Goal: Task Accomplishment & Management: Complete application form

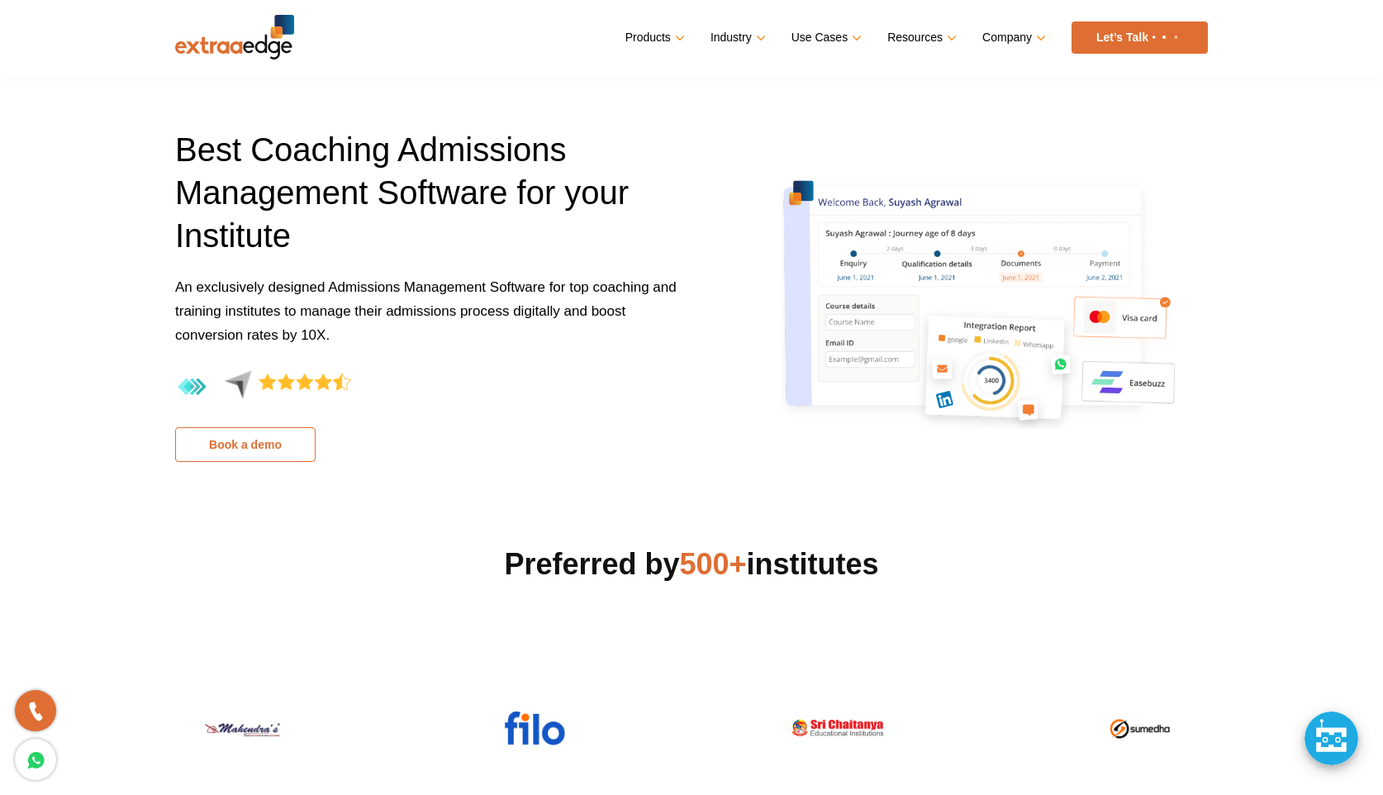
click at [278, 452] on link "Book a demo" at bounding box center [245, 444] width 140 height 35
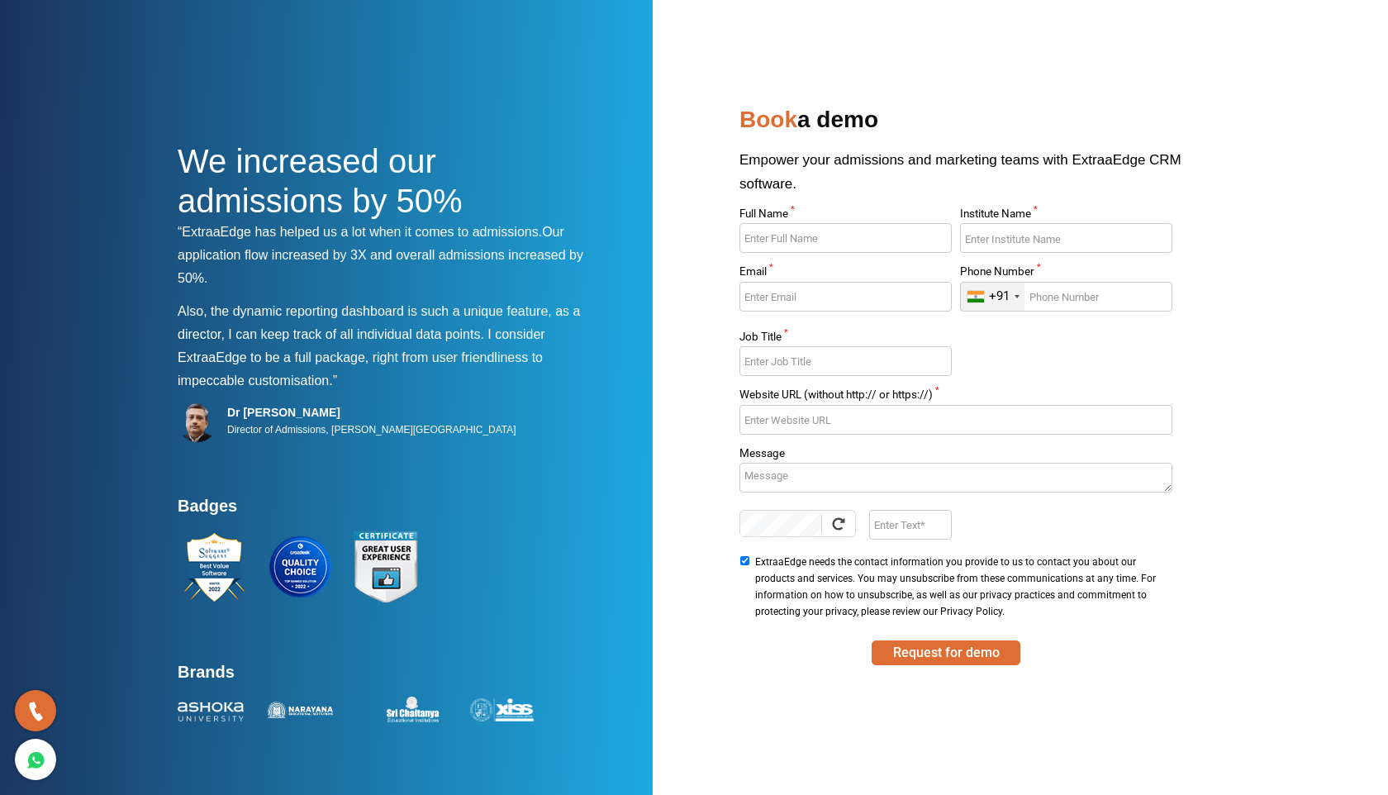
click at [799, 235] on input "Full Name *" at bounding box center [844, 238] width 211 height 30
type input "Sony"
click at [1027, 232] on input "Institute Name *" at bounding box center [1065, 238] width 211 height 30
type input "Missioncat"
click at [884, 292] on input "Email *" at bounding box center [844, 297] width 211 height 30
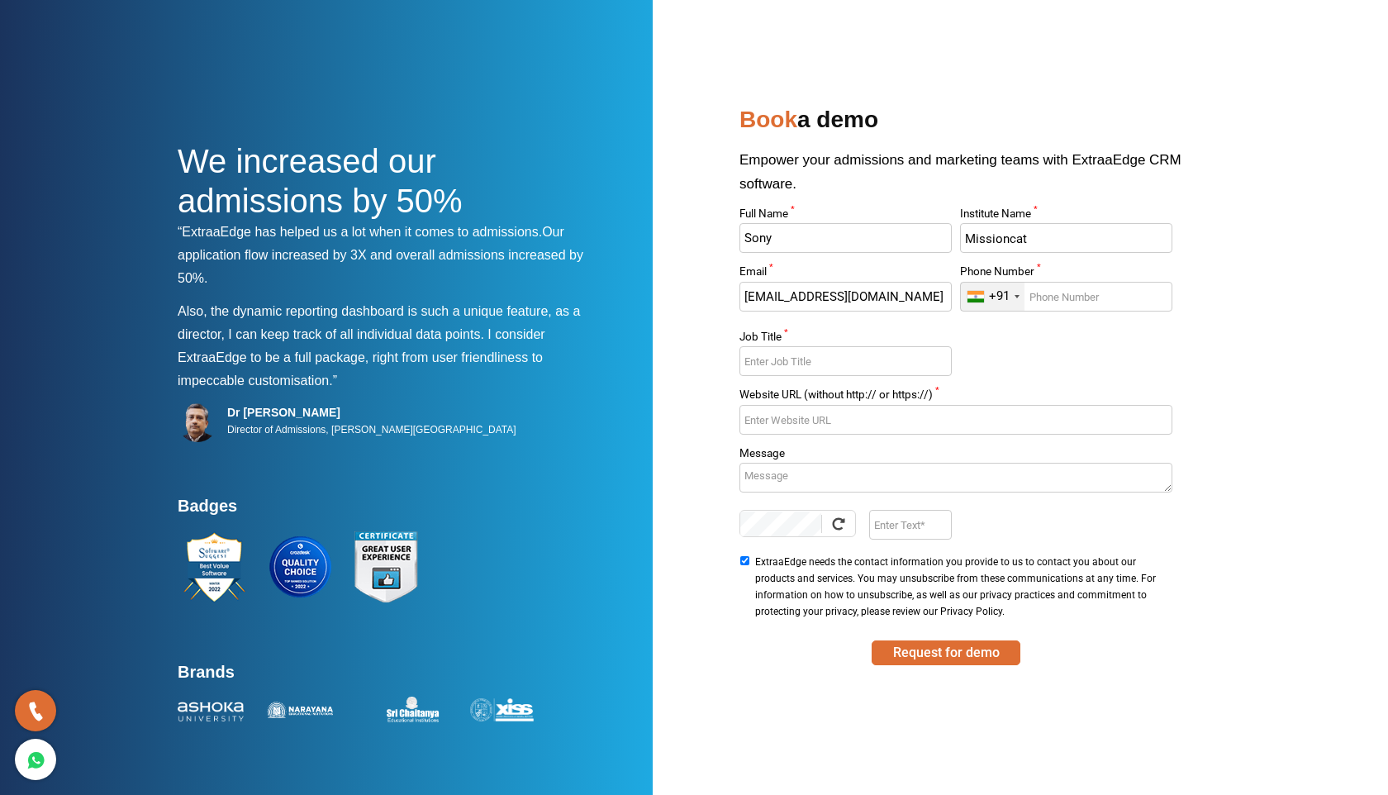
type input "md.mycareer@gmail.com"
click at [1099, 293] on input "Phone Number *" at bounding box center [1065, 297] width 211 height 30
type input "9023333030"
click at [907, 357] on input "Job Title *" at bounding box center [844, 361] width 211 height 30
type input "M"
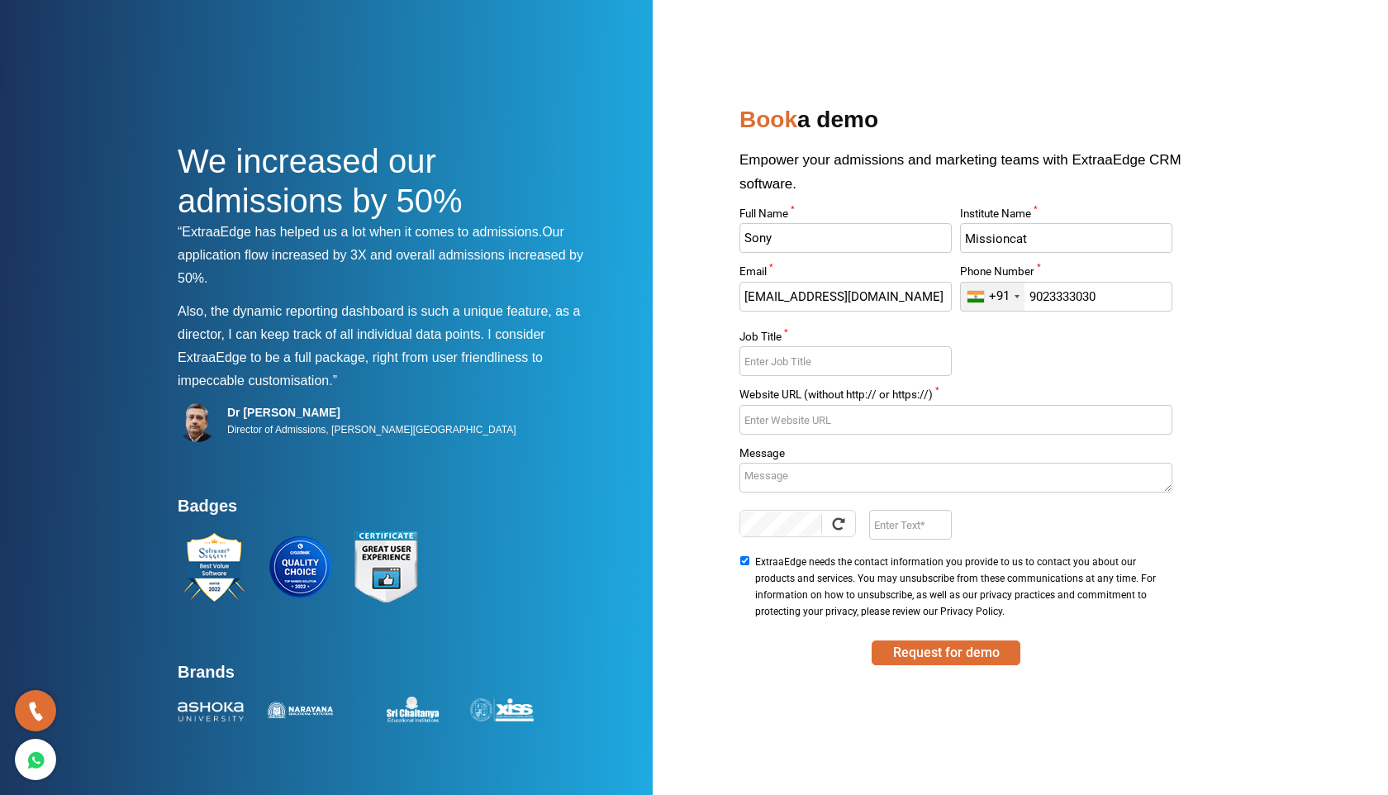
type input "A"
type input "F"
type input "M"
type input "Director"
click at [891, 410] on input "Website URL (without http:// or https://) *" at bounding box center [955, 420] width 432 height 30
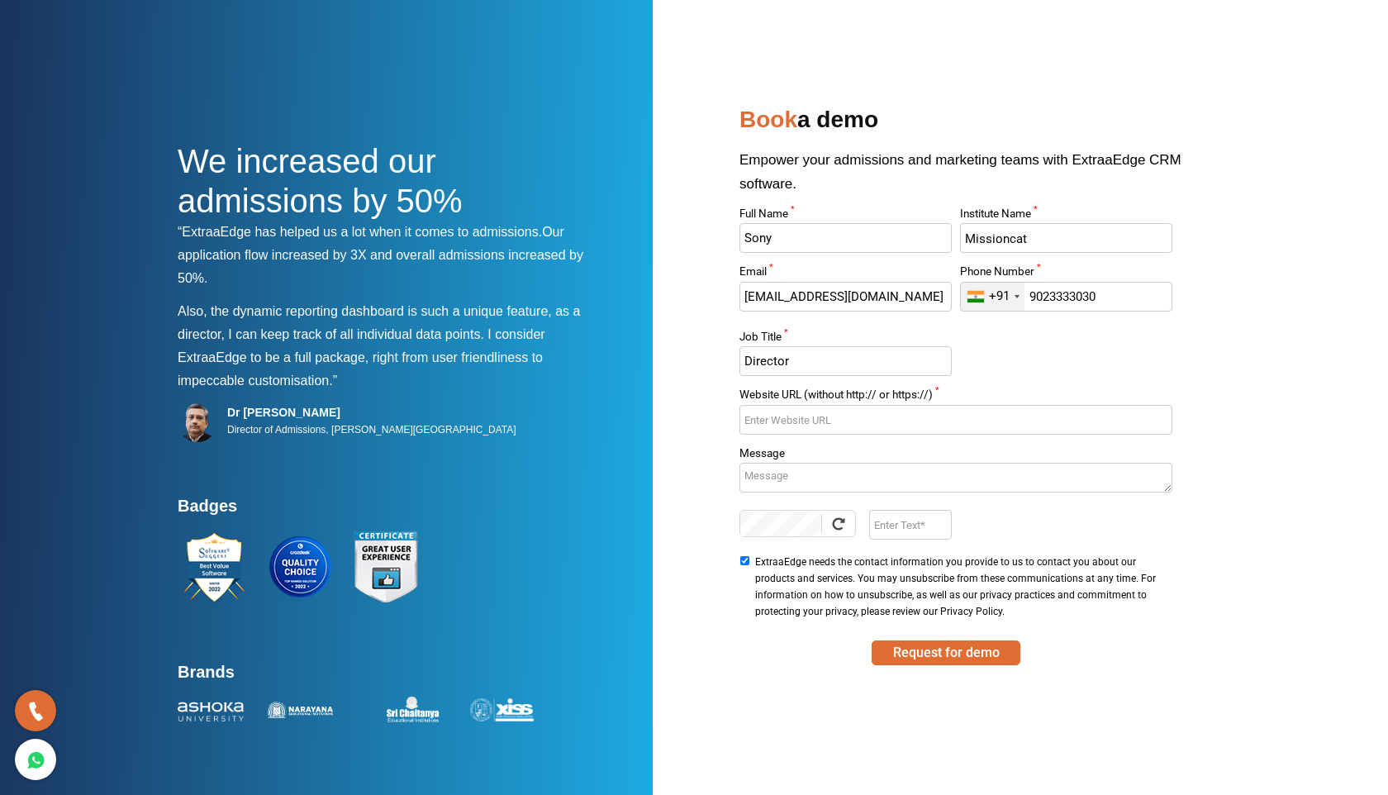
type input "m"
type input "missioncat.in"
click at [828, 472] on textarea "Message" at bounding box center [955, 478] width 432 height 30
type textarea "need a CRM for Coaching online CLIENTS"
click at [905, 523] on input "Enter Text" at bounding box center [910, 525] width 82 height 30
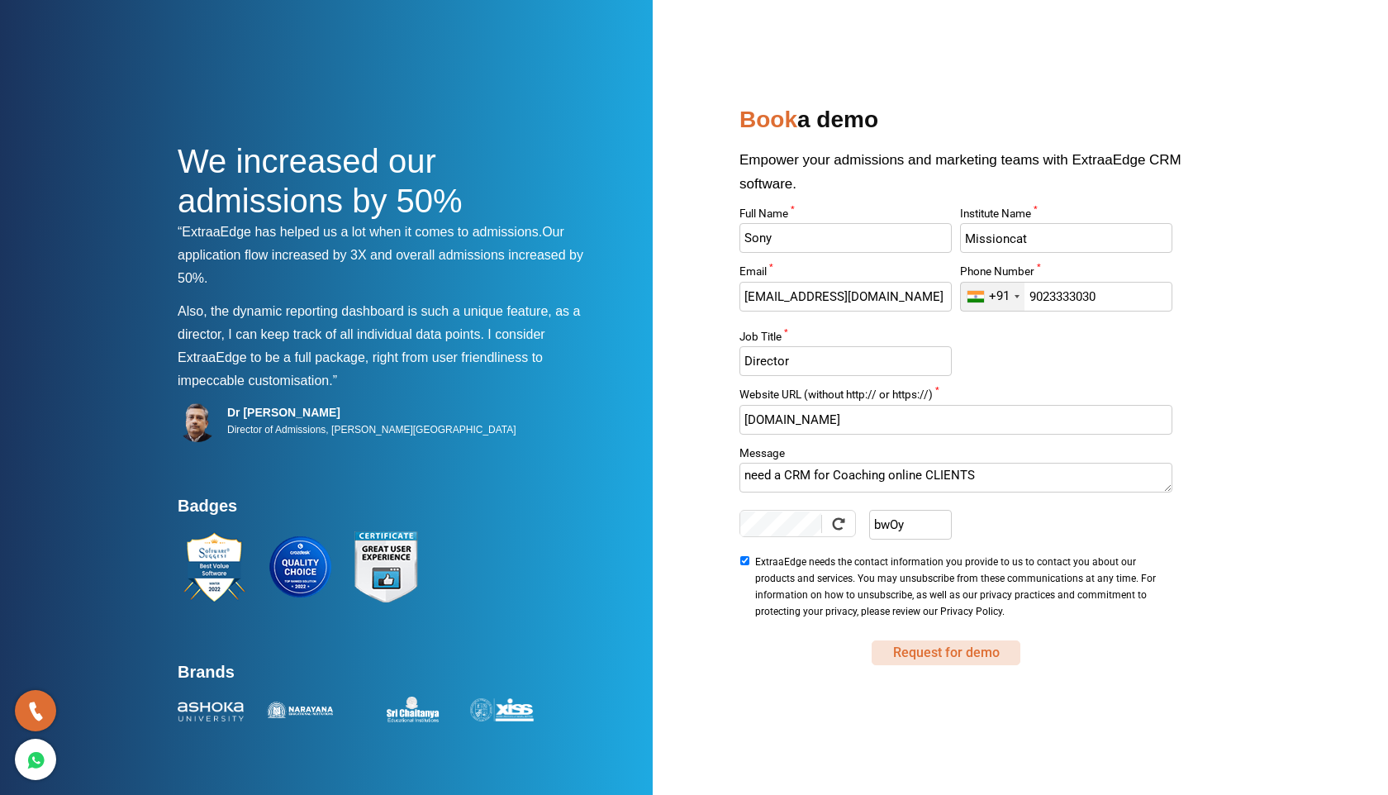
type input "bwOy"
click at [951, 648] on button "Request for demo" at bounding box center [945, 652] width 149 height 25
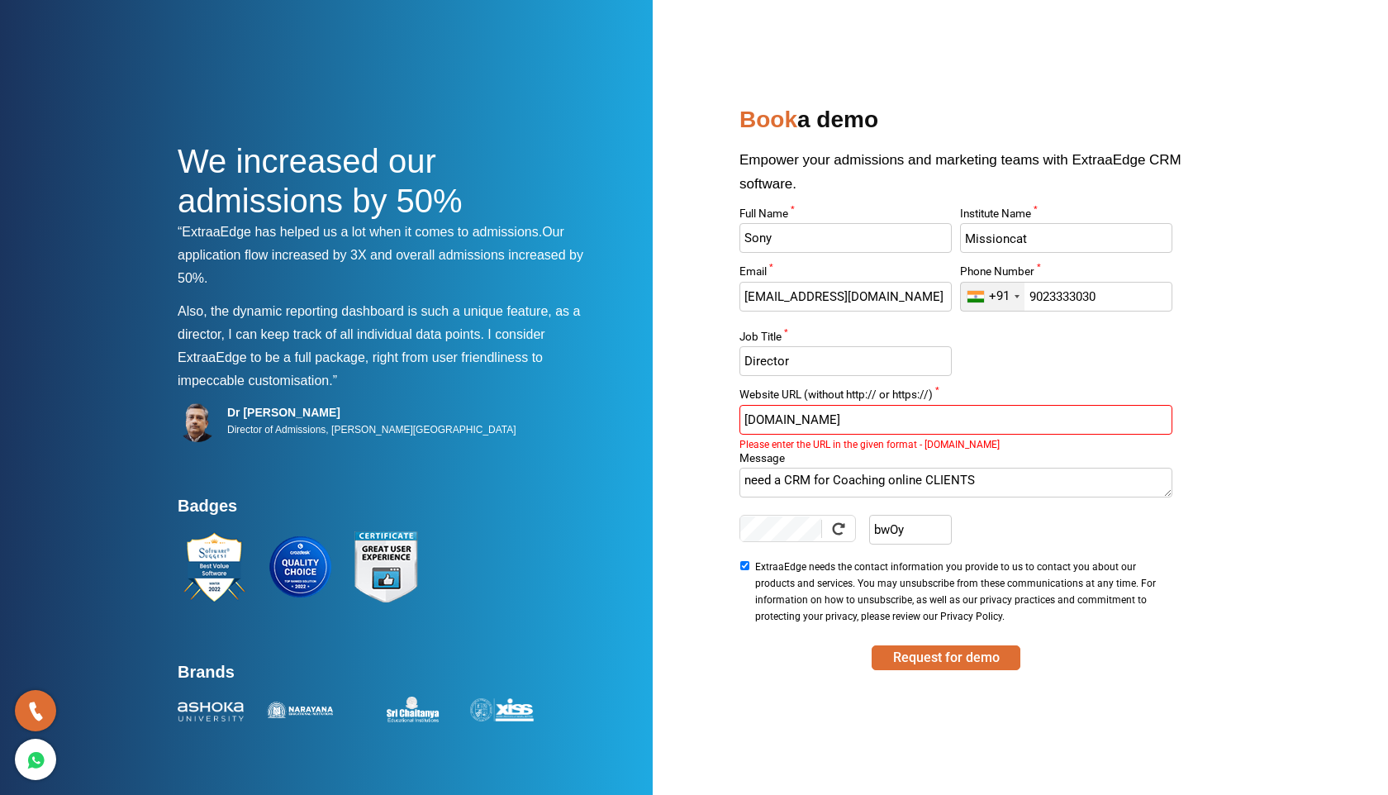
click at [747, 420] on input "missioncat.in" at bounding box center [955, 420] width 432 height 30
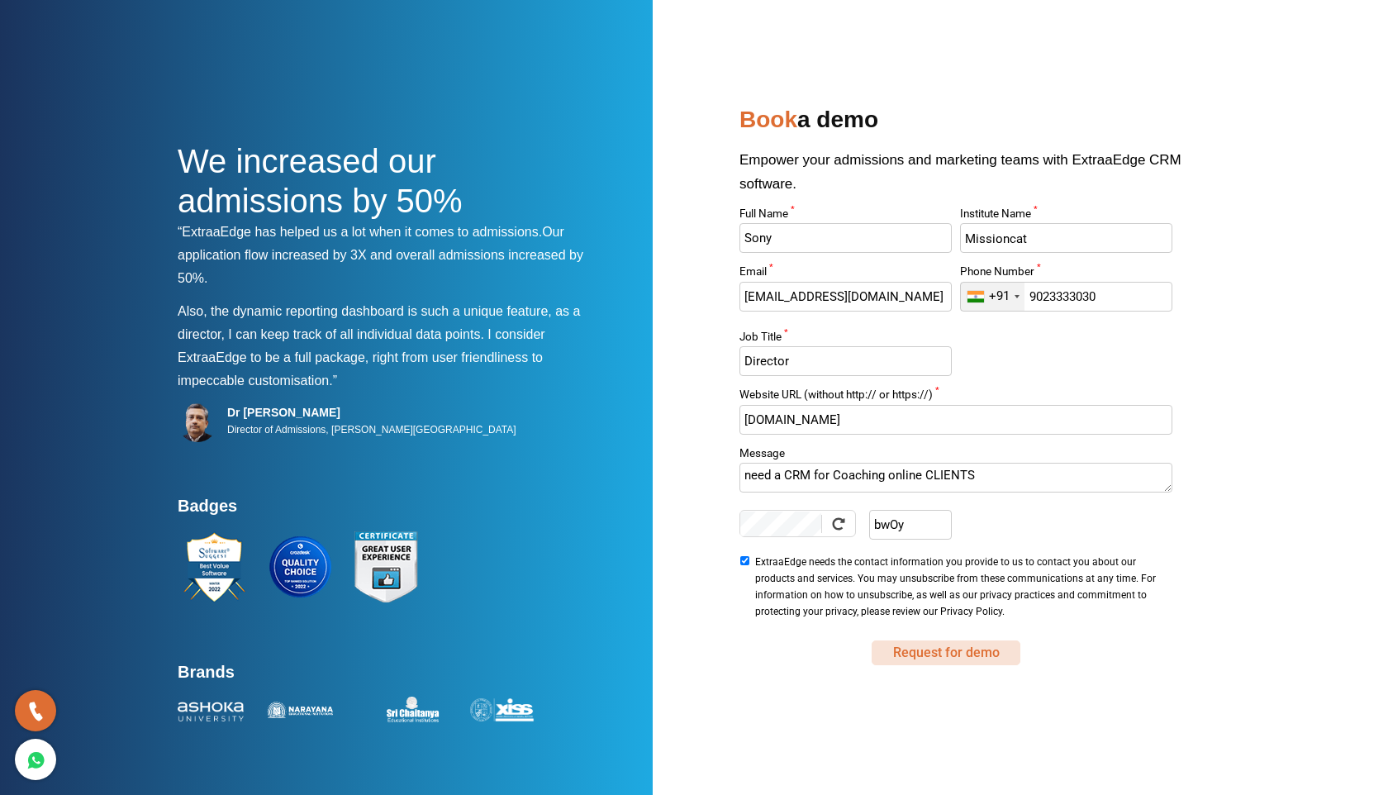
type input "www.missioncat.in"
click at [938, 654] on button "Request for demo" at bounding box center [945, 652] width 149 height 25
